Goal: Transaction & Acquisition: Book appointment/travel/reservation

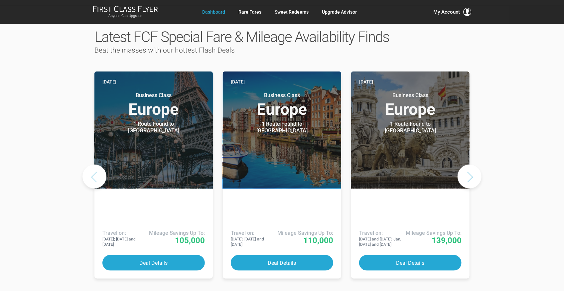
scroll to position [332, 0]
click at [470, 165] on button "Next slide" at bounding box center [470, 177] width 24 height 24
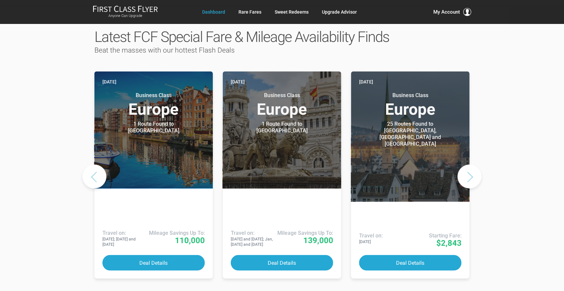
click at [470, 165] on button "Next slide" at bounding box center [470, 177] width 24 height 24
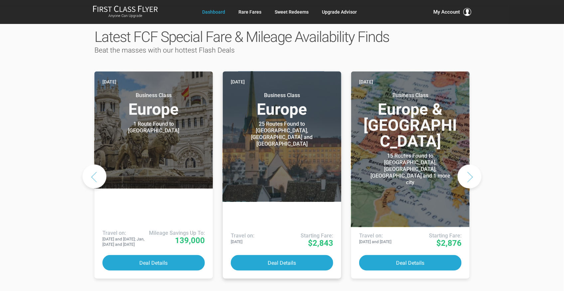
click at [292, 137] on header "Today Business Class Europe 25 Routes Found to Geneva, Zurich and Basel Airline…" at bounding box center [282, 137] width 118 height 130
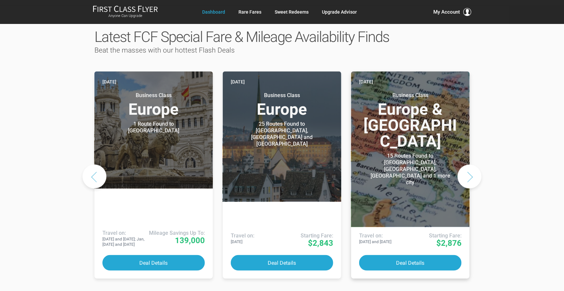
click at [401, 131] on h3 "Business Class Europe & North America" at bounding box center [410, 120] width 102 height 57
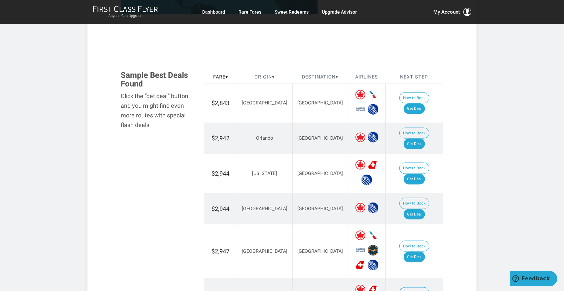
scroll to position [355, 0]
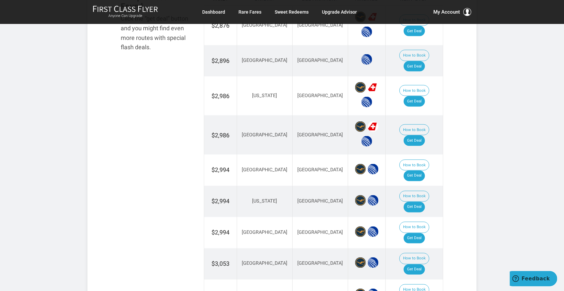
scroll to position [465, 0]
click at [419, 171] on link "Get Deal" at bounding box center [414, 176] width 21 height 11
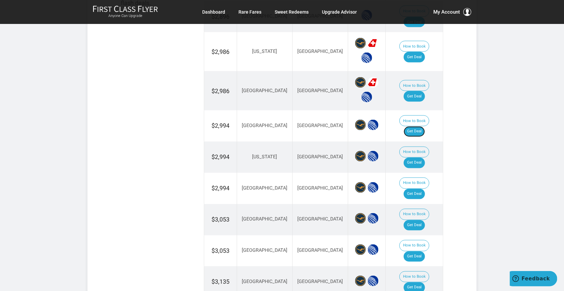
scroll to position [510, 0]
click at [416, 220] on link "Get Deal" at bounding box center [414, 225] width 21 height 11
